Goal: Navigation & Orientation: Find specific page/section

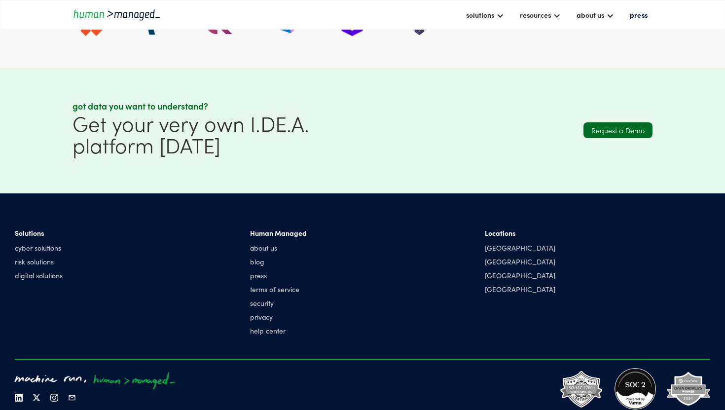
scroll to position [2672, 0]
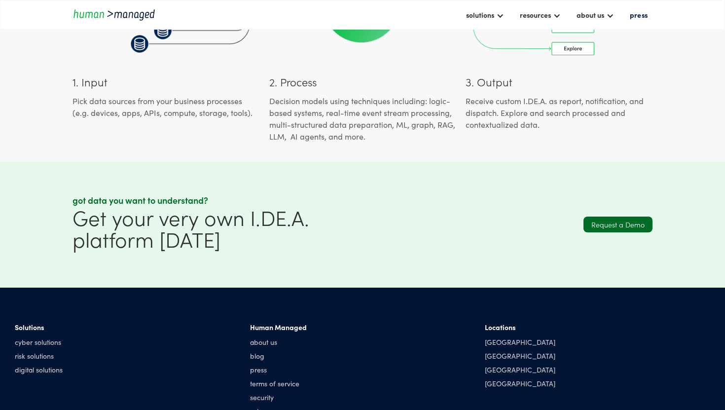
scroll to position [1274, 0]
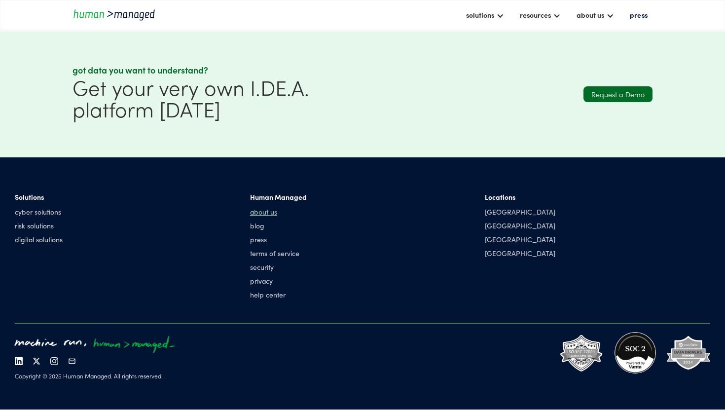
click at [260, 215] on link "about us" at bounding box center [278, 212] width 57 height 10
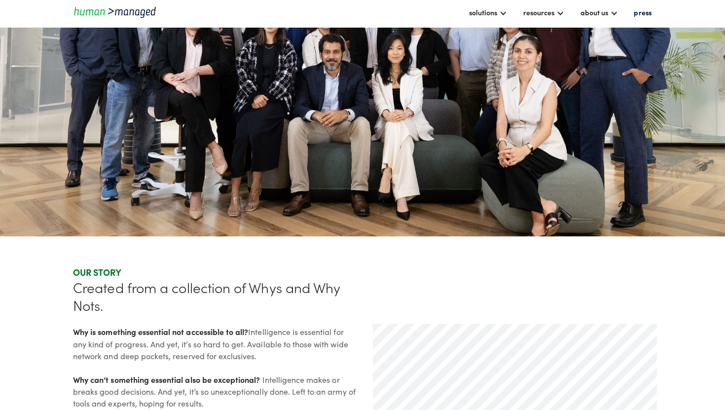
scroll to position [219, 0]
